Goal: Obtain resource: Obtain resource

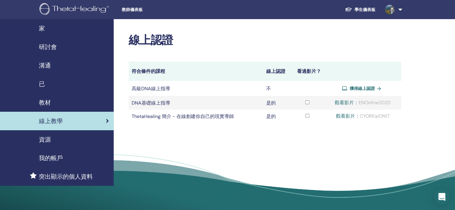
click at [441, 196] on icon "開啟 Intercom Messenger" at bounding box center [441, 197] width 7 height 8
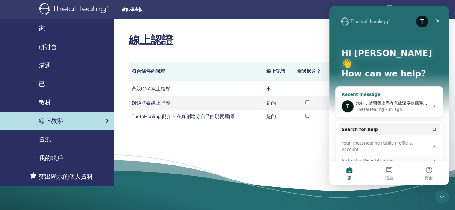
click at [376, 95] on div "T 您好，請問我上周有完成深度挖掘導師班，但尚未看到證書，想確認一下，謝謝您~ ThetaHealing • 3h ago" at bounding box center [388, 106] width 107 height 22
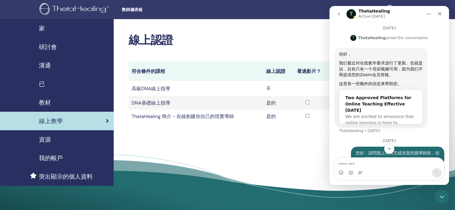
scroll to position [242, 0]
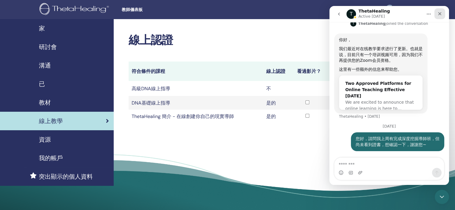
click at [441, 12] on icon "Close" at bounding box center [439, 13] width 5 height 5
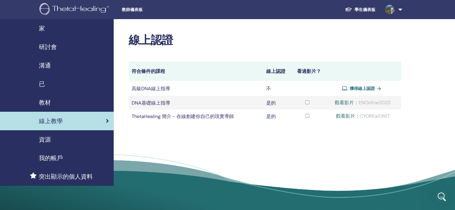
scroll to position [213, 0]
click at [367, 13] on link "學生儀表板" at bounding box center [360, 9] width 40 height 11
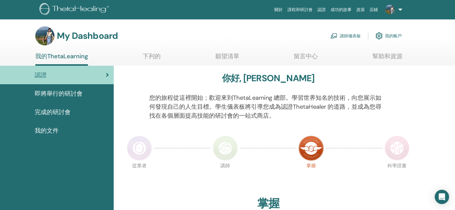
click at [68, 117] on link "完成的研討會" at bounding box center [57, 112] width 114 height 19
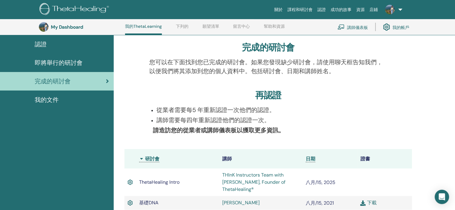
scroll to position [45, 0]
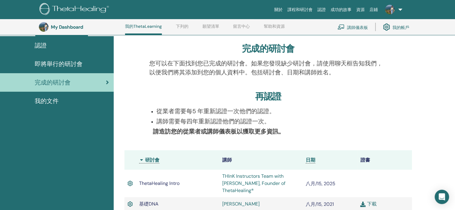
click at [86, 99] on div "我的文件" at bounding box center [57, 101] width 104 height 9
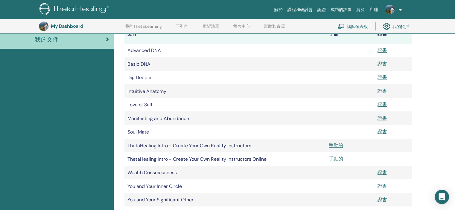
scroll to position [134, 0]
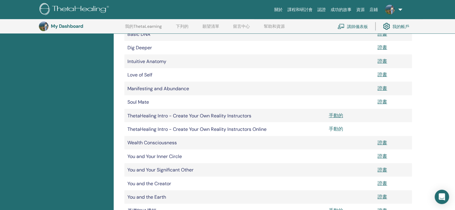
click at [329, 131] on font "手動的" at bounding box center [336, 129] width 14 height 6
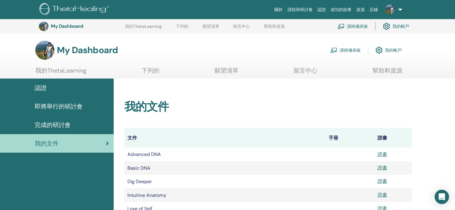
scroll to position [134, 0]
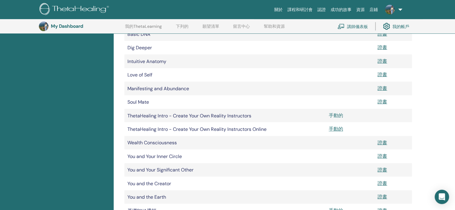
click at [340, 117] on font "手動的" at bounding box center [336, 115] width 14 height 6
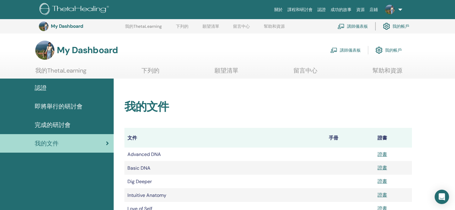
scroll to position [134, 0]
